Goal: Task Accomplishment & Management: Use online tool/utility

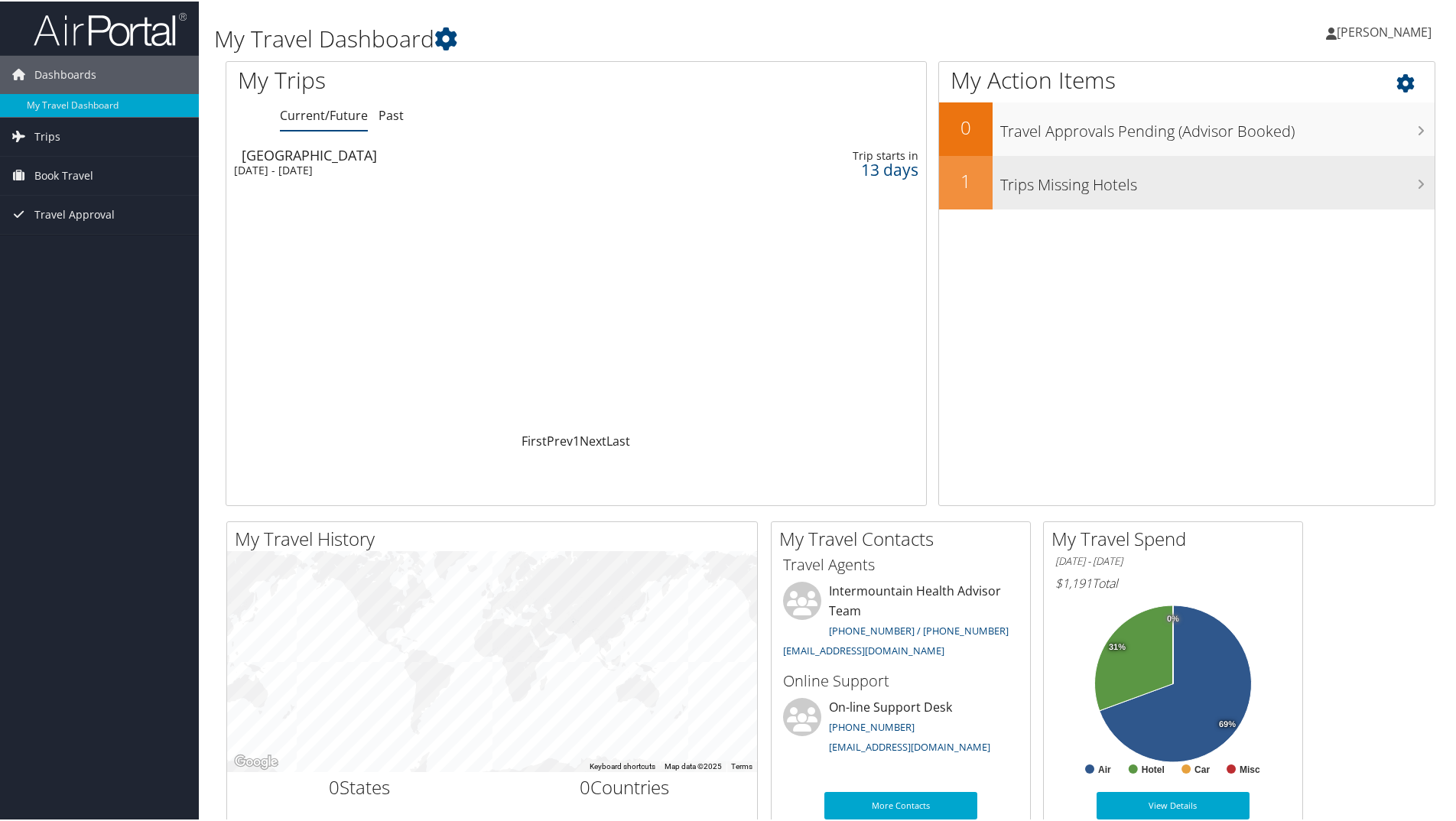
click at [1084, 184] on h3 "Trips Missing Hotels" at bounding box center [1217, 180] width 434 height 29
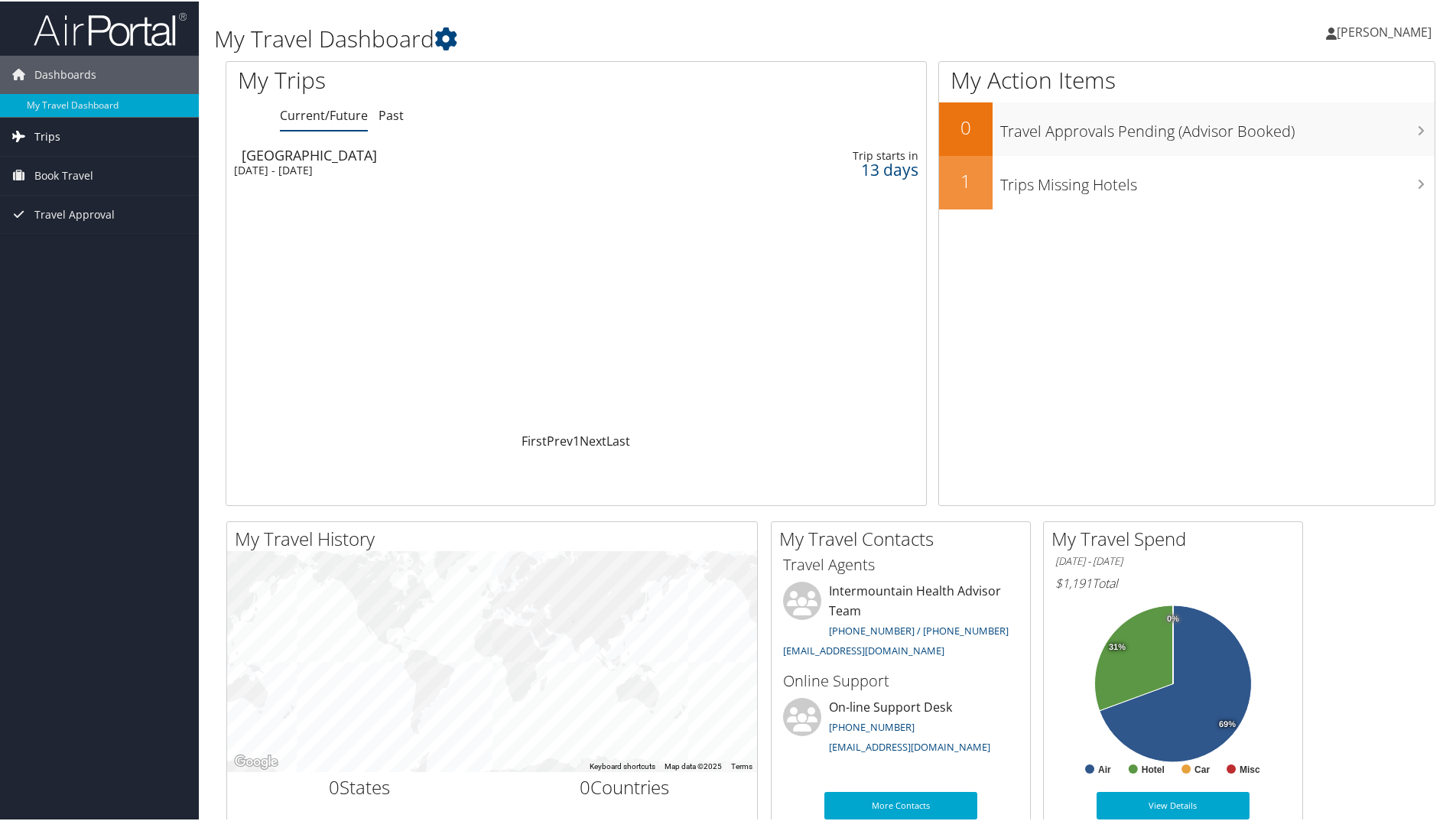
click at [61, 132] on link "Trips" at bounding box center [99, 135] width 199 height 38
click at [67, 239] on span "Book Travel" at bounding box center [63, 242] width 59 height 38
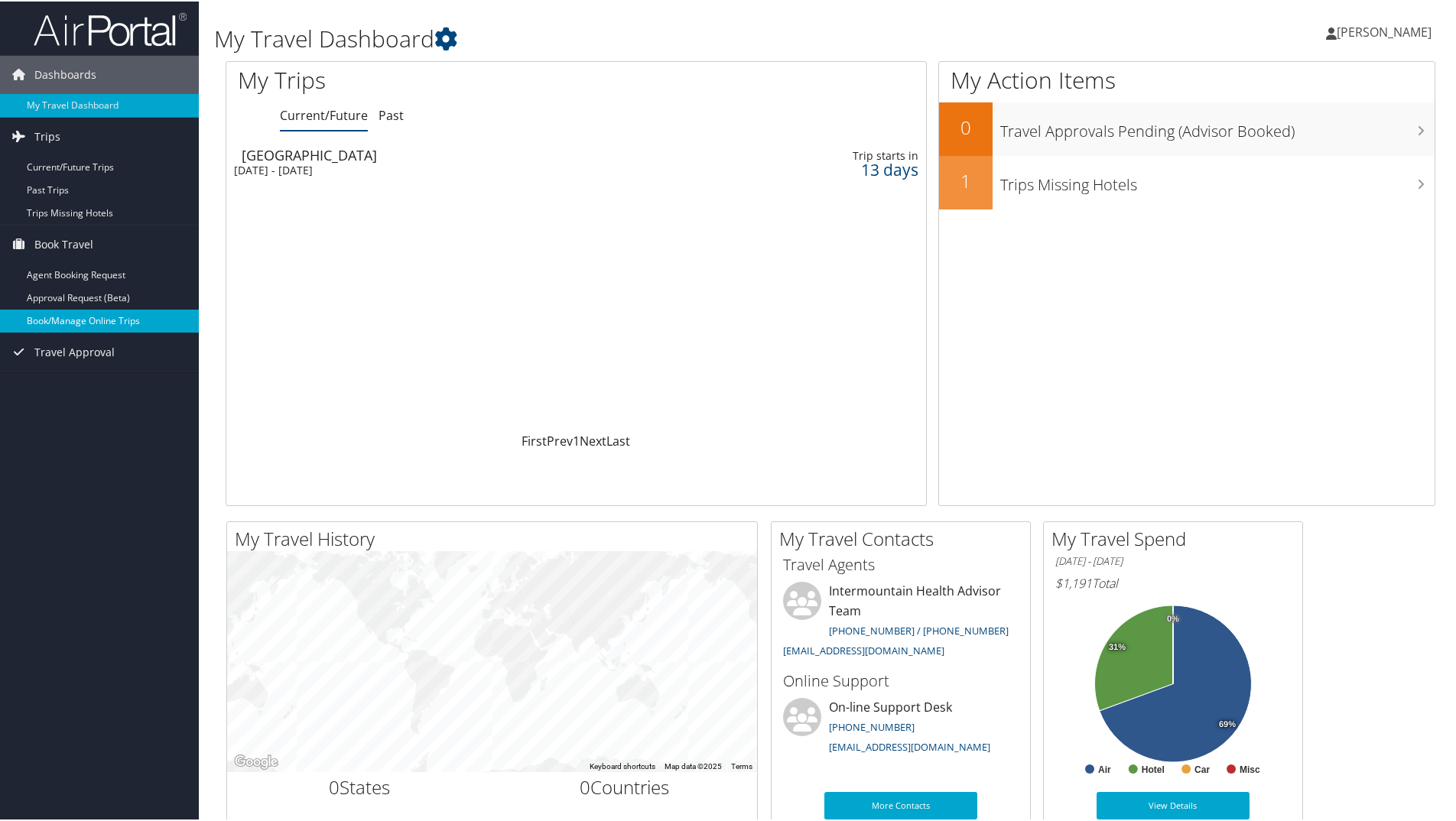
click at [79, 315] on link "Book/Manage Online Trips" at bounding box center [99, 320] width 199 height 23
